Goal: Information Seeking & Learning: Learn about a topic

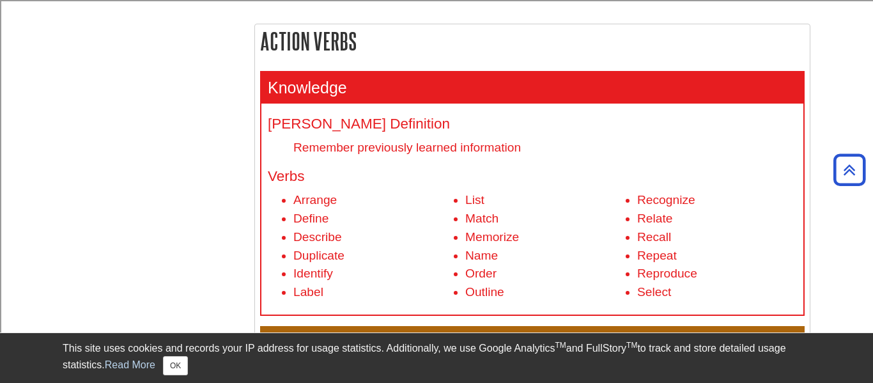
scroll to position [434, 0]
